Goal: Complete application form

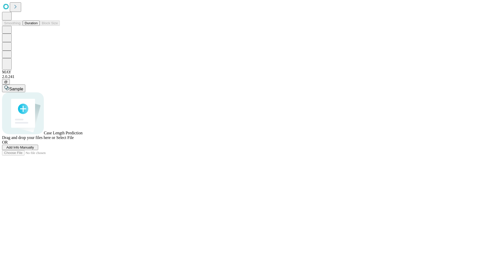
click at [34, 149] on span "Add Info Manually" at bounding box center [20, 147] width 28 height 4
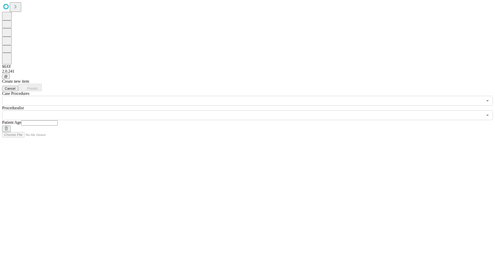
click at [58, 120] on input "text" at bounding box center [39, 122] width 37 height 5
type input "**"
click at [251, 110] on input "text" at bounding box center [242, 115] width 481 height 10
